Goal: Information Seeking & Learning: Learn about a topic

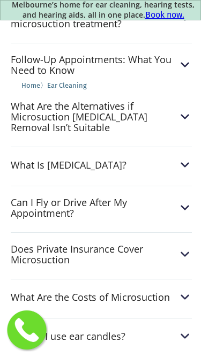
scroll to position [4375, 0]
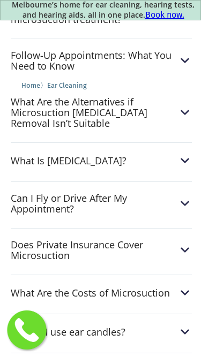
click at [184, 244] on img at bounding box center [185, 251] width 14 height 14
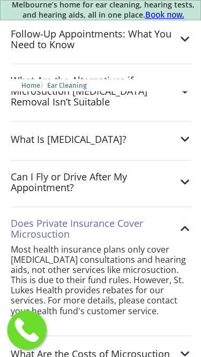
scroll to position [4397, 0]
click at [190, 222] on img at bounding box center [185, 229] width 14 height 14
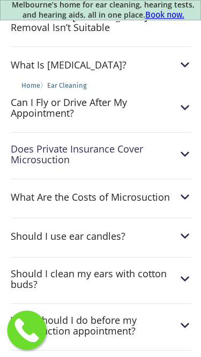
scroll to position [4467, 0]
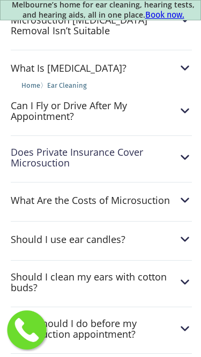
click at [185, 233] on img at bounding box center [185, 240] width 14 height 14
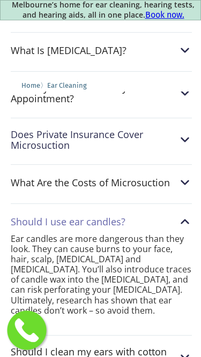
scroll to position [4489, 0]
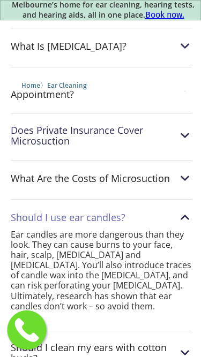
click at [187, 211] on img at bounding box center [185, 218] width 14 height 14
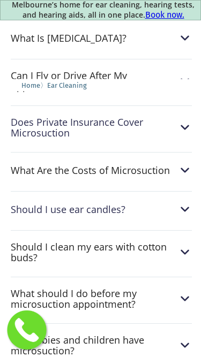
scroll to position [4498, 0]
click at [183, 245] on img at bounding box center [185, 252] width 14 height 14
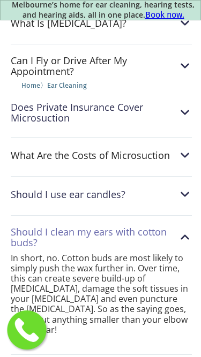
scroll to position [4513, 0]
click at [184, 230] on img at bounding box center [185, 237] width 14 height 14
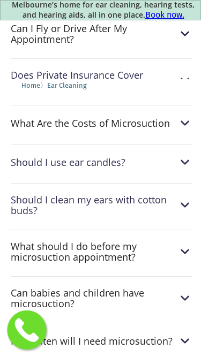
scroll to position [4545, 0]
click at [186, 245] on img at bounding box center [185, 252] width 14 height 14
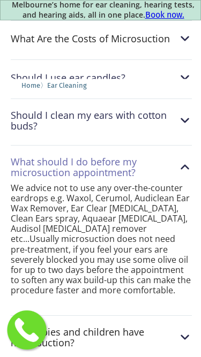
scroll to position [4637, 0]
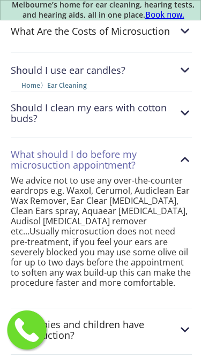
click at [183, 153] on img at bounding box center [185, 160] width 14 height 14
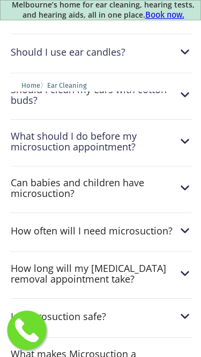
scroll to position [4659, 0]
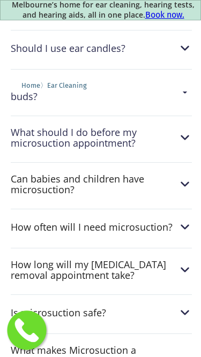
click at [185, 220] on img at bounding box center [185, 227] width 14 height 14
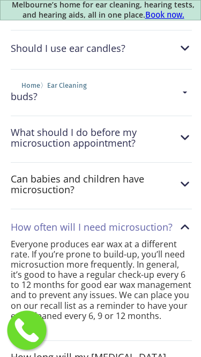
click at [186, 220] on img at bounding box center [185, 227] width 14 height 14
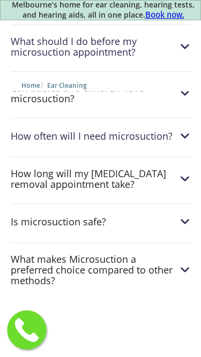
scroll to position [4752, 0]
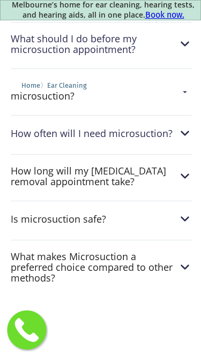
click at [187, 213] on img at bounding box center [185, 220] width 14 height 14
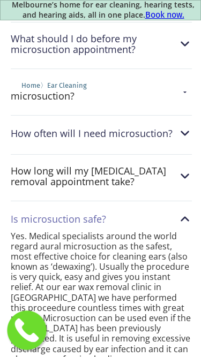
click at [188, 212] on img at bounding box center [185, 219] width 14 height 14
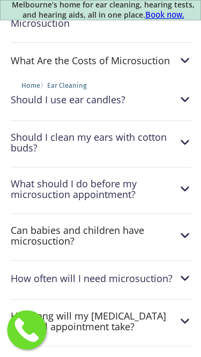
scroll to position [4605, 0]
